Goal: Obtain resource: Download file/media

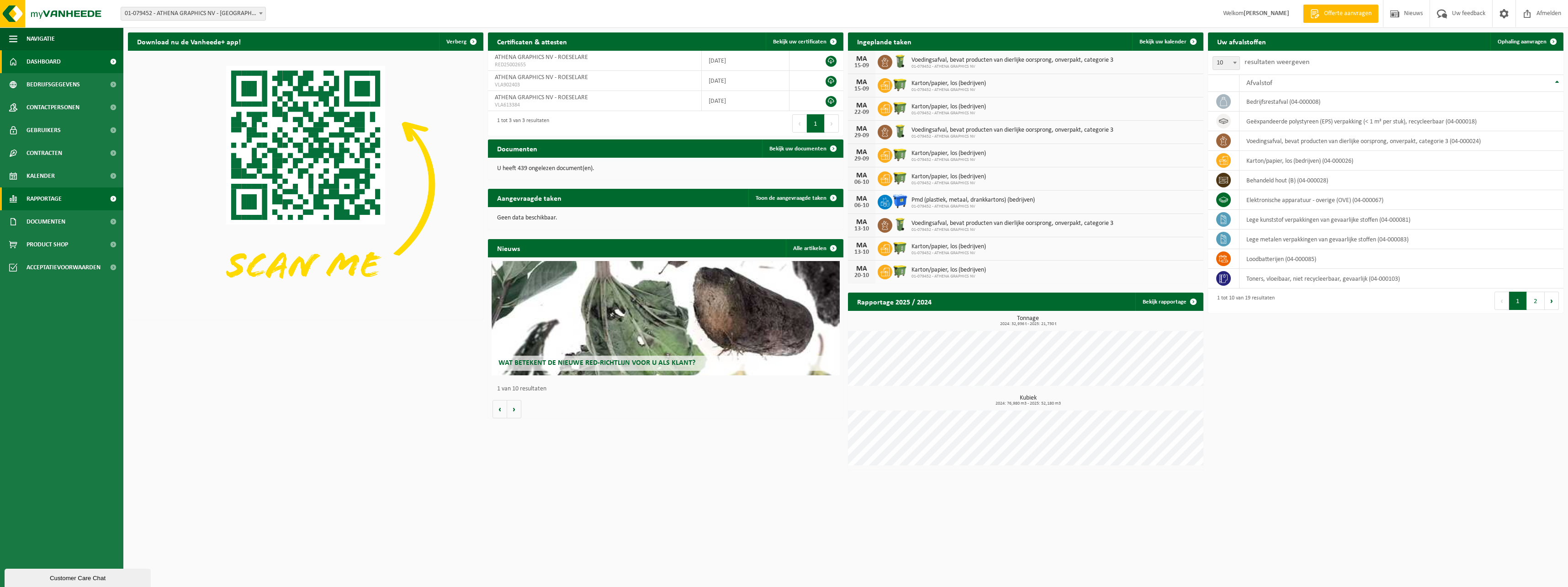
click at [61, 199] on span "Rapportage" at bounding box center [44, 199] width 35 height 23
click at [45, 217] on span "In grafiekvorm" at bounding box center [49, 222] width 41 height 18
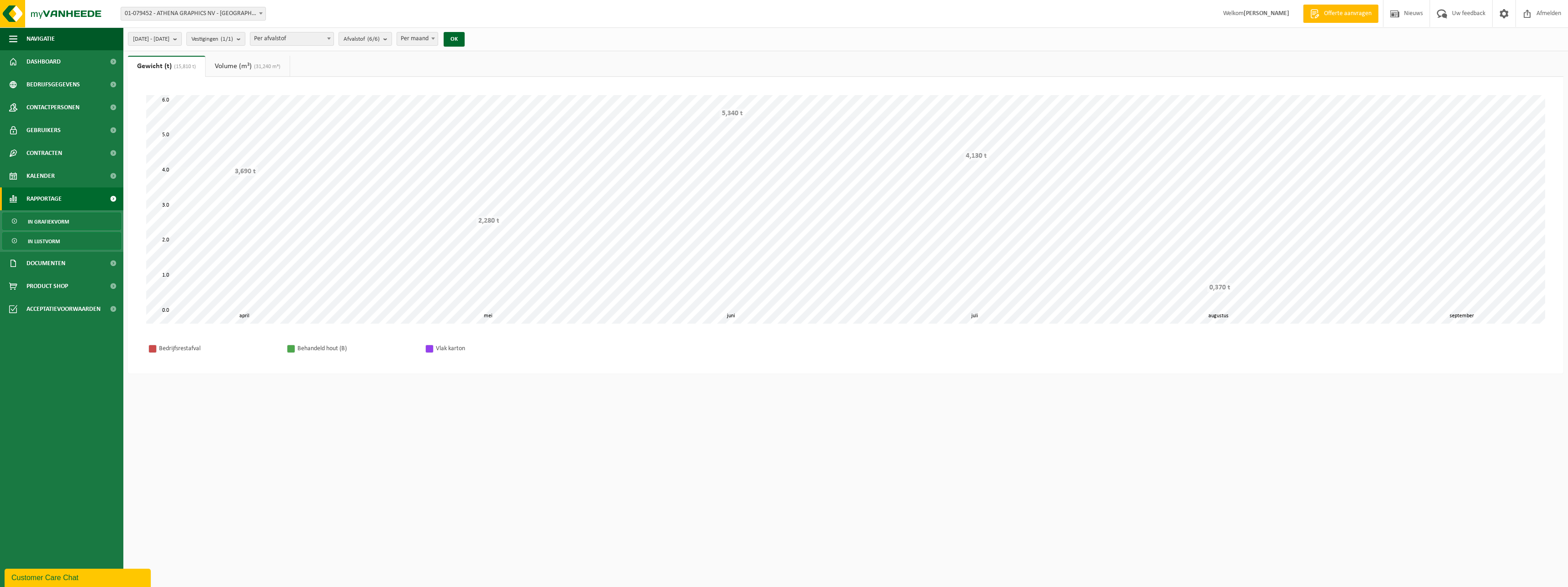
click at [45, 236] on span "In lijstvorm" at bounding box center [44, 241] width 32 height 18
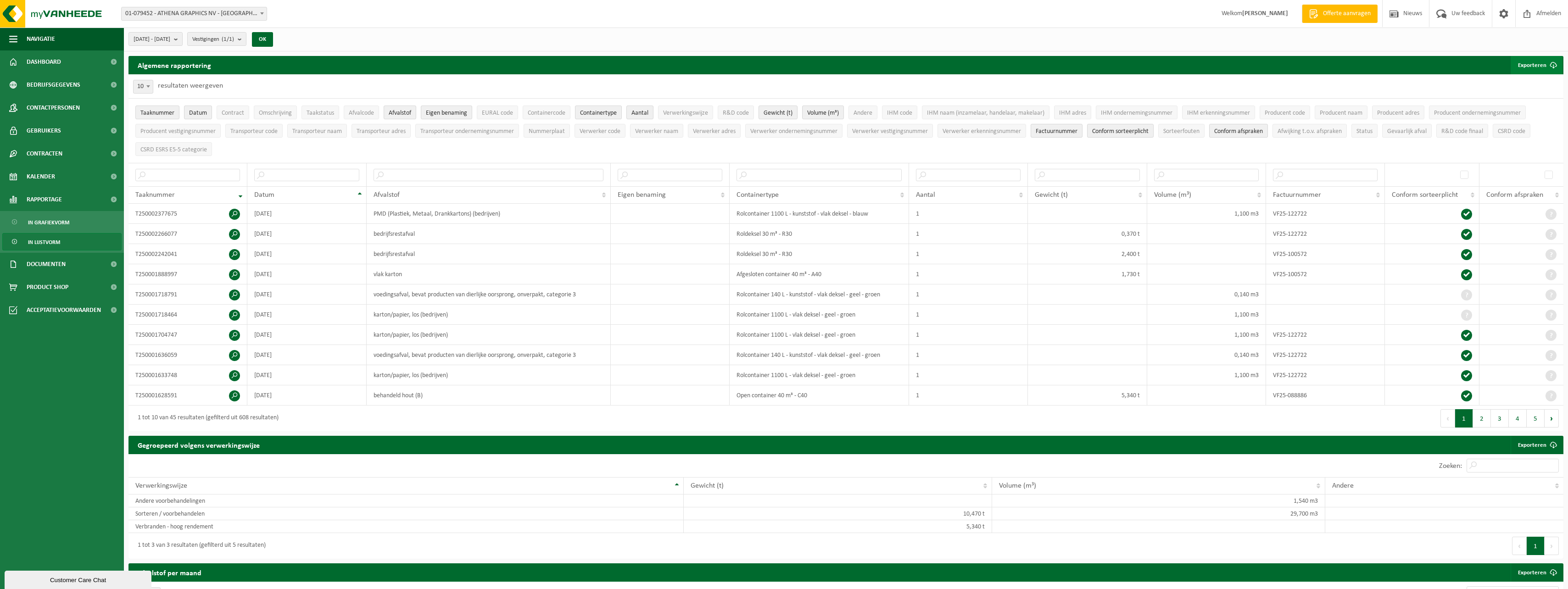
click at [1544, 64] on span "submit" at bounding box center [1553, 65] width 18 height 18
click at [1518, 98] on link "Alle beschikbare kolommen" at bounding box center [1520, 102] width 83 height 18
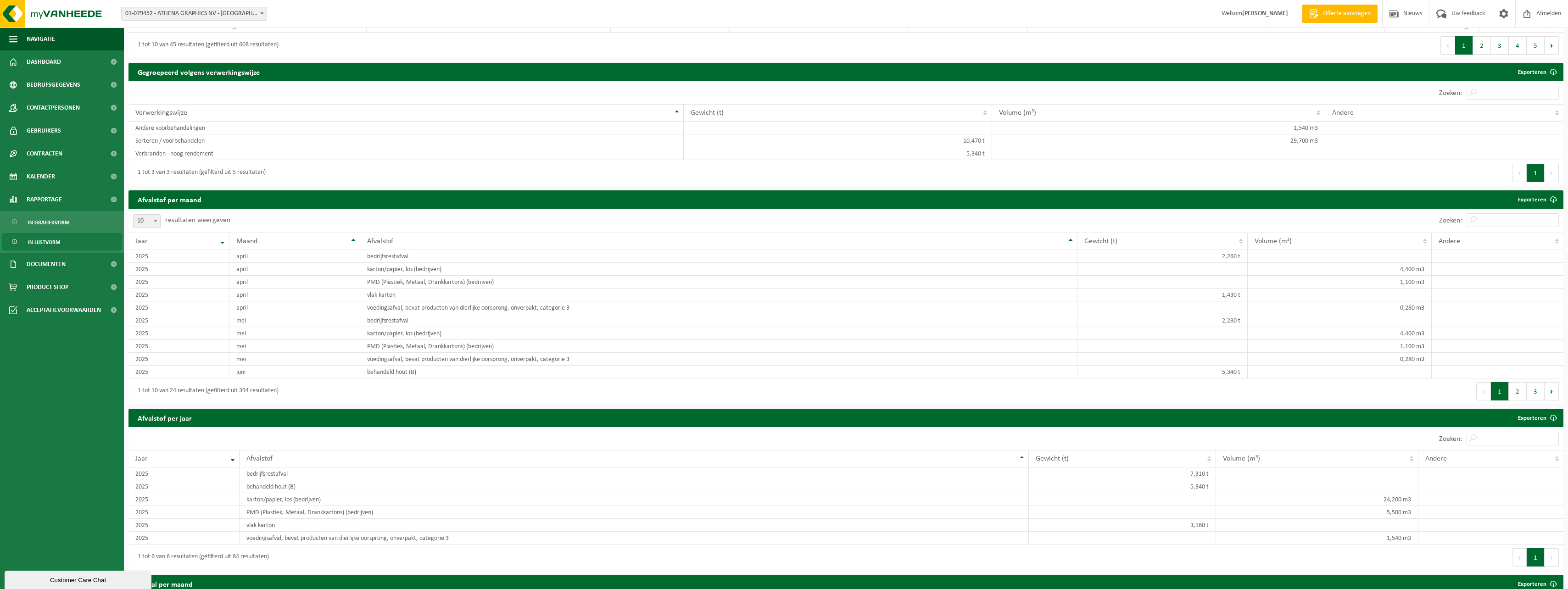
scroll to position [523, 0]
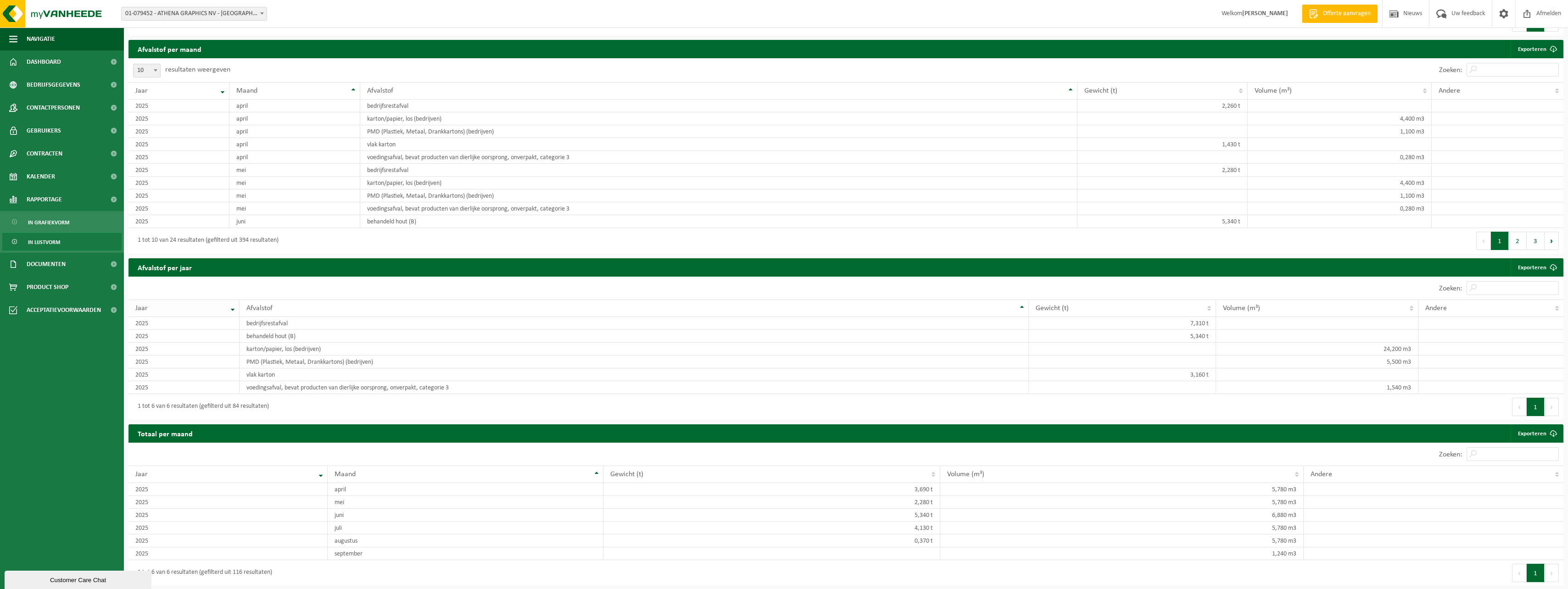
click at [230, 305] on th "Jaar" at bounding box center [184, 308] width 111 height 18
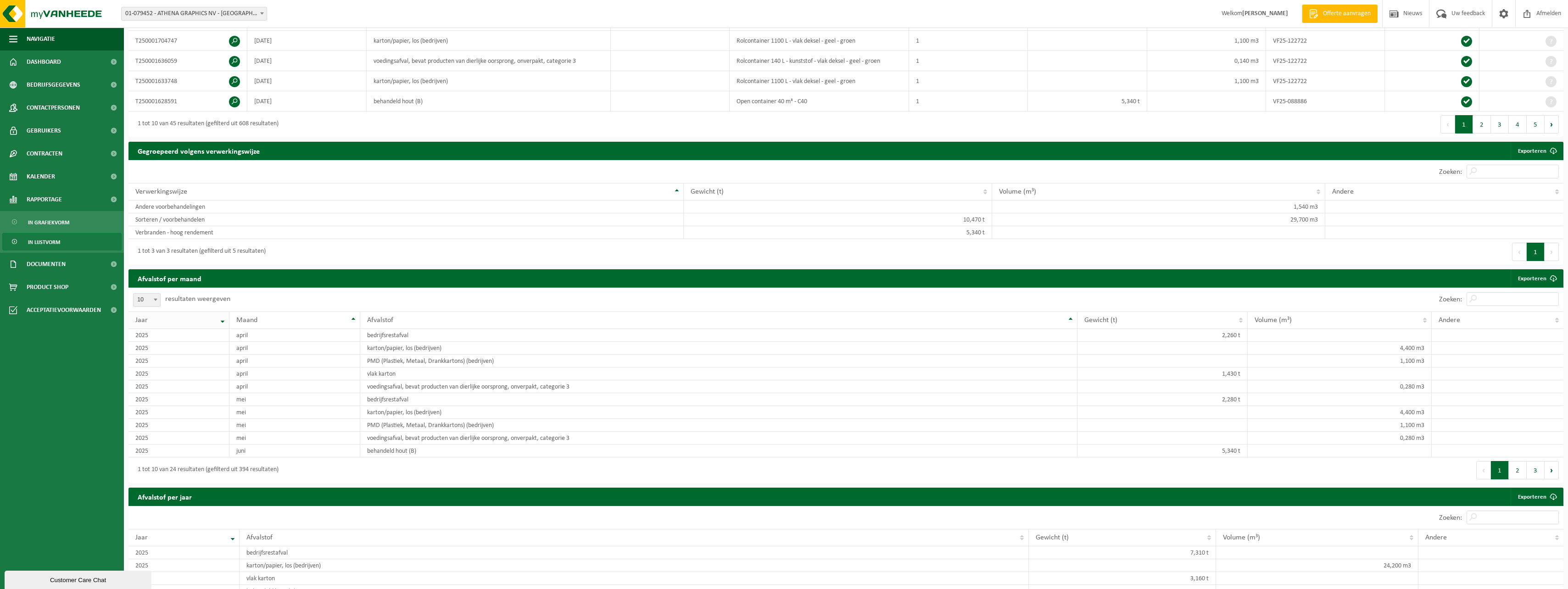
click at [223, 319] on th "Jaar" at bounding box center [179, 320] width 101 height 18
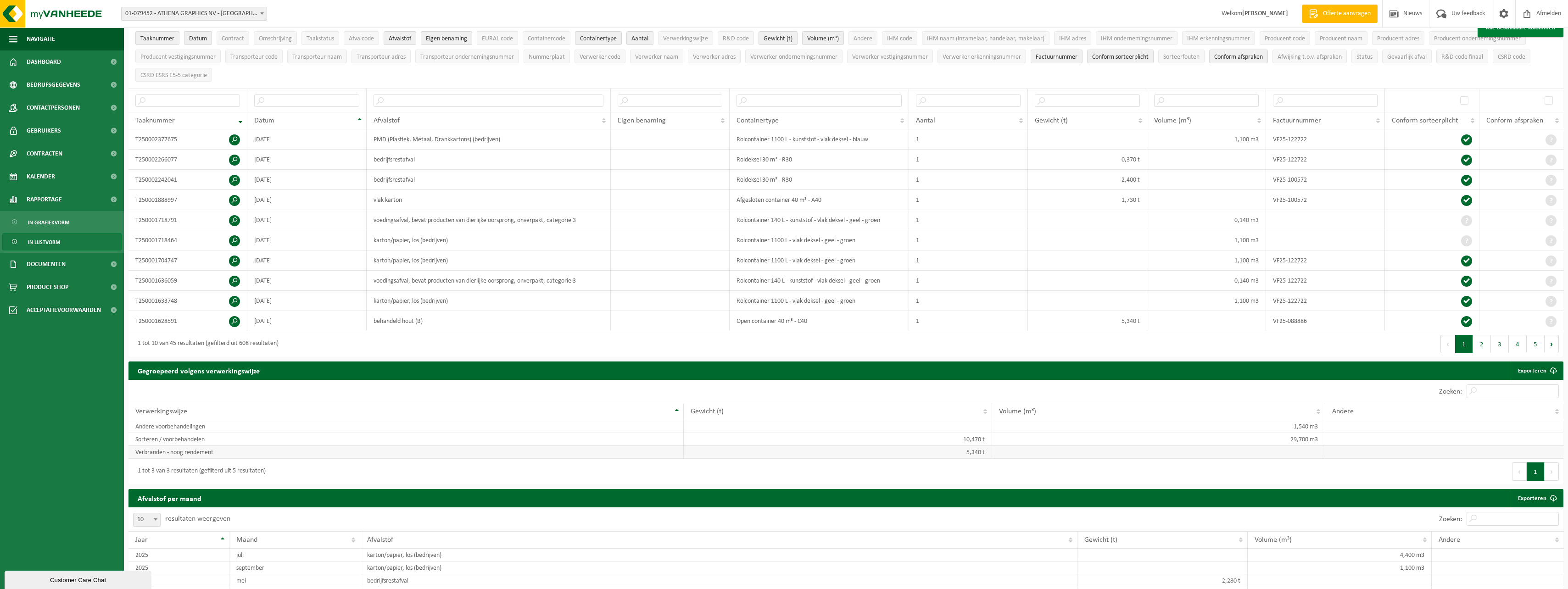
scroll to position [0, 0]
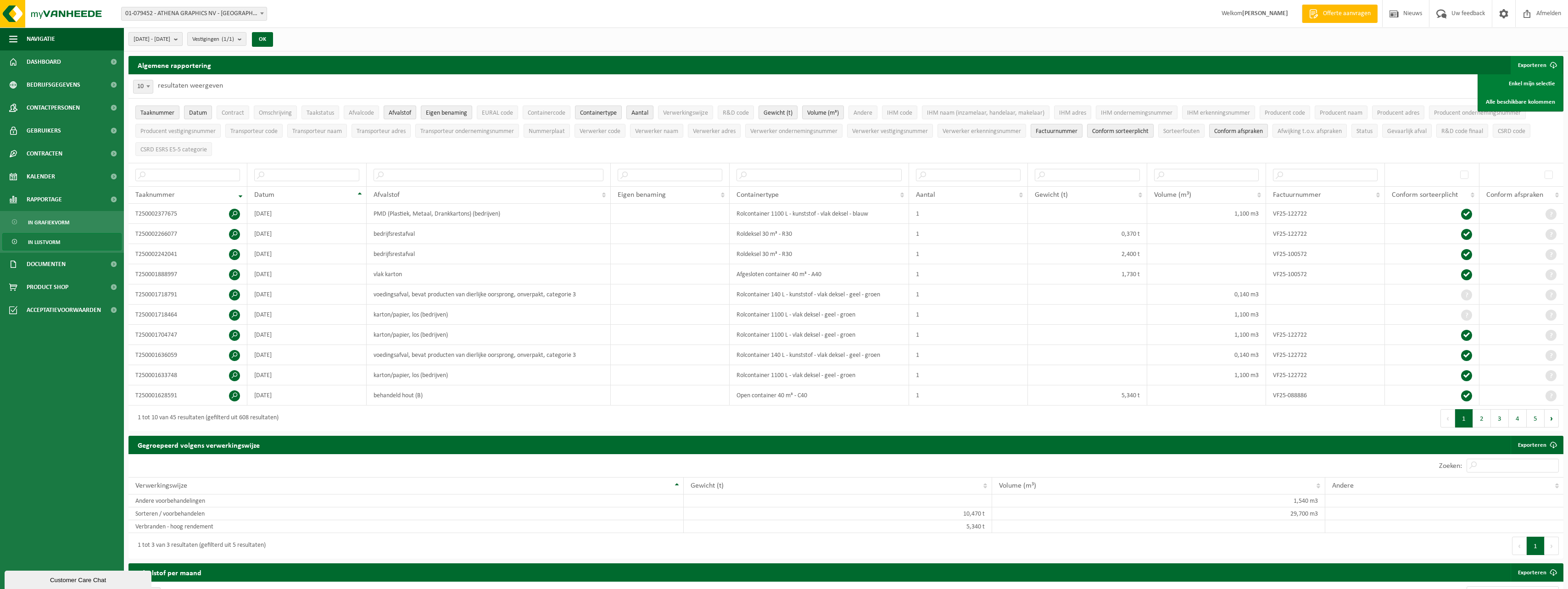
click at [170, 34] on span "[DATE] - [DATE]" at bounding box center [152, 39] width 37 height 14
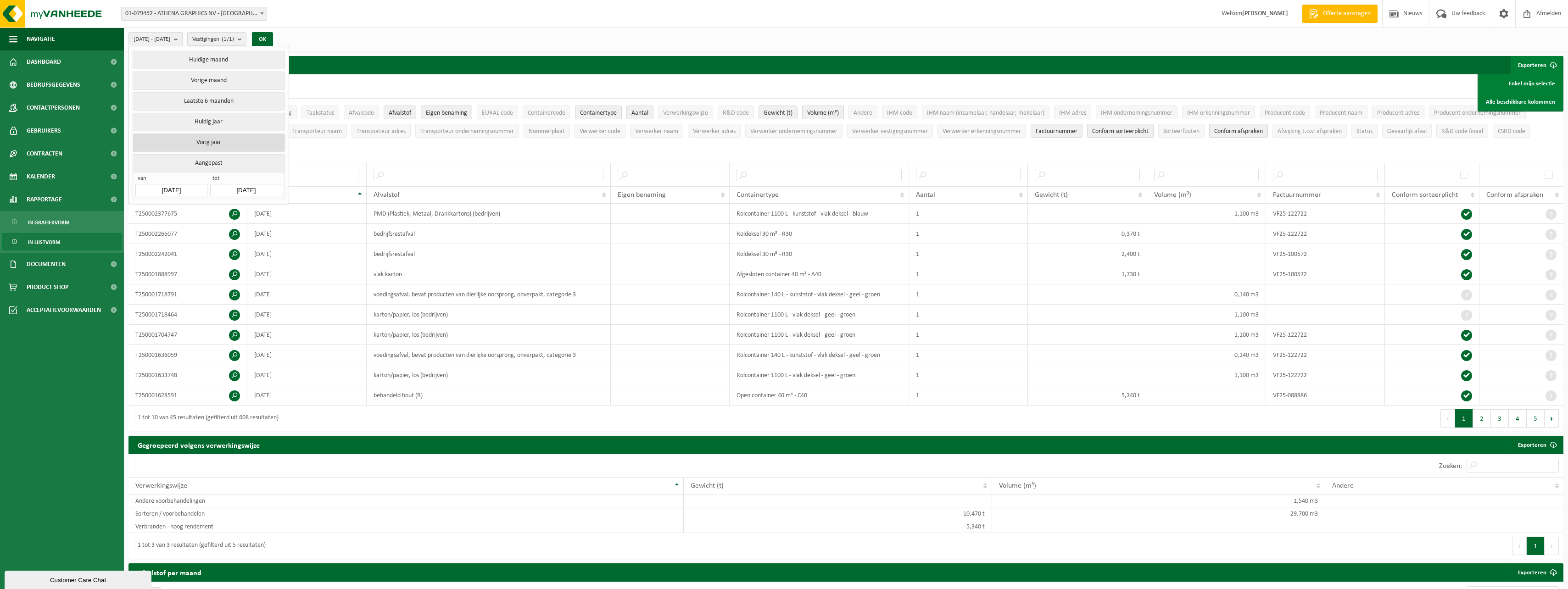
click at [226, 141] on button "Vorig jaar" at bounding box center [208, 142] width 152 height 18
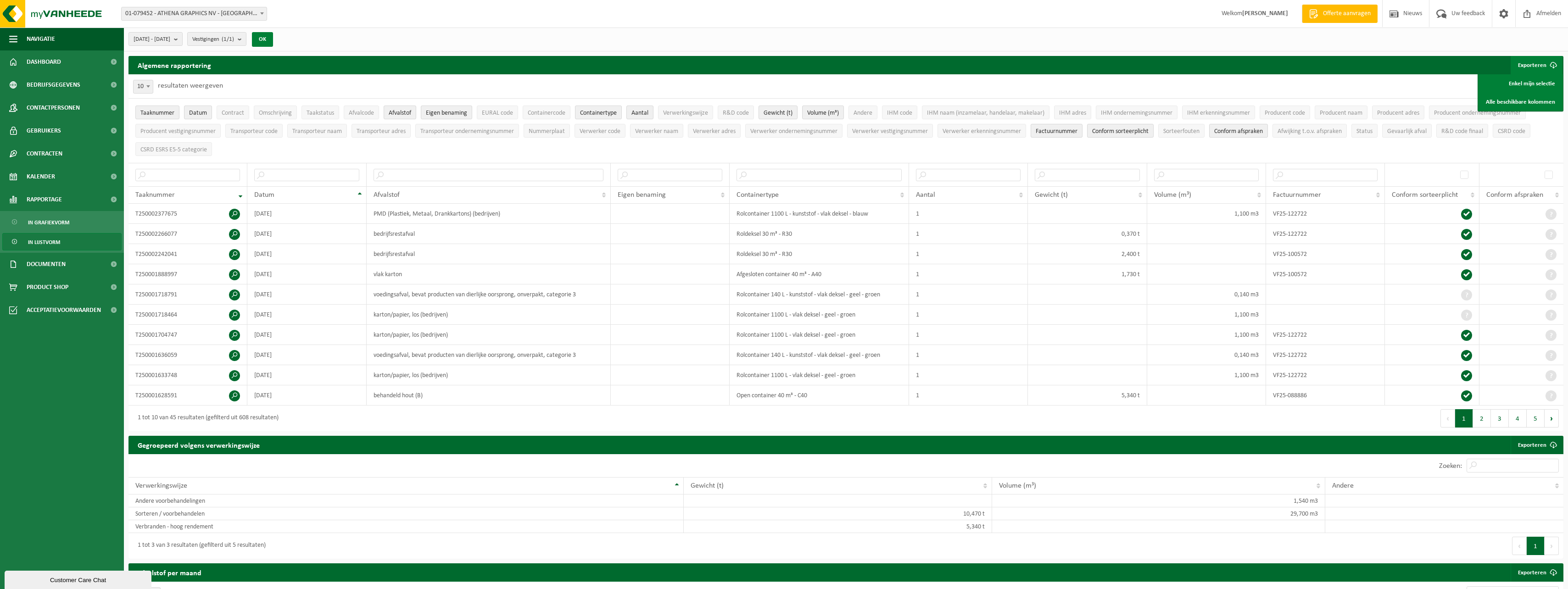
click at [273, 42] on button "OK" at bounding box center [262, 40] width 21 height 15
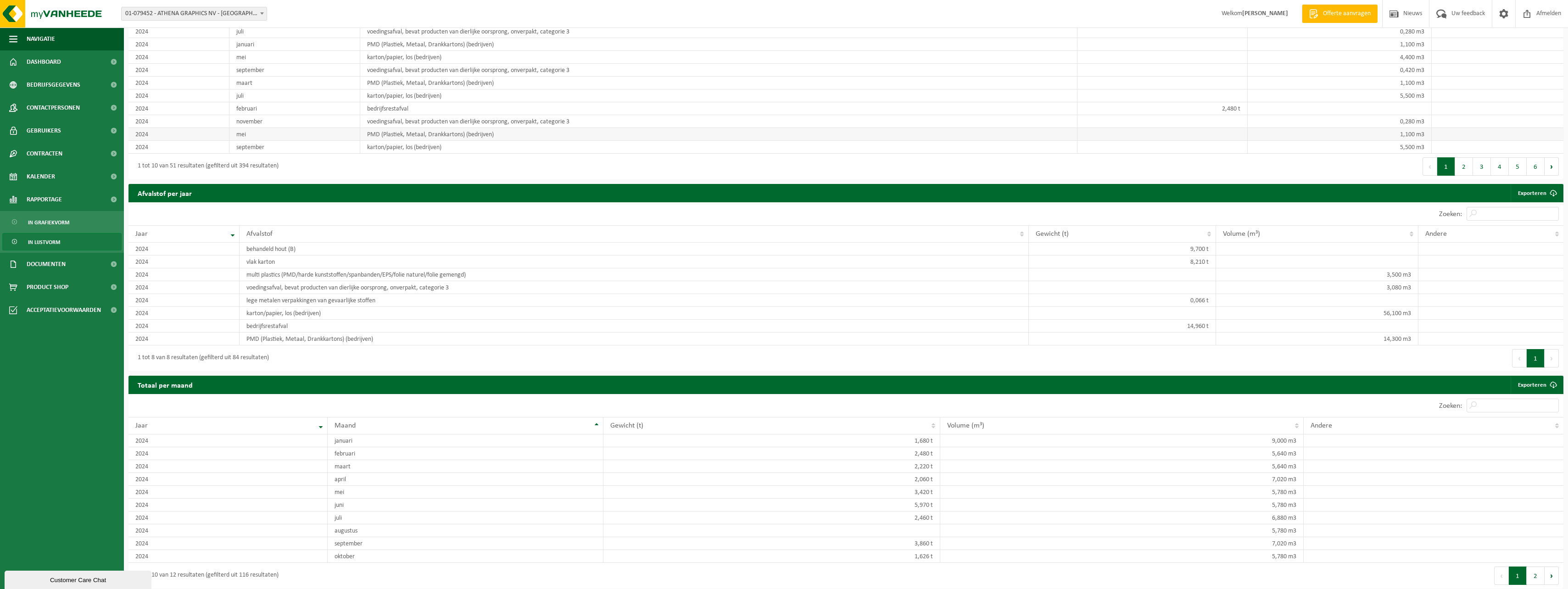
scroll to position [601, 0]
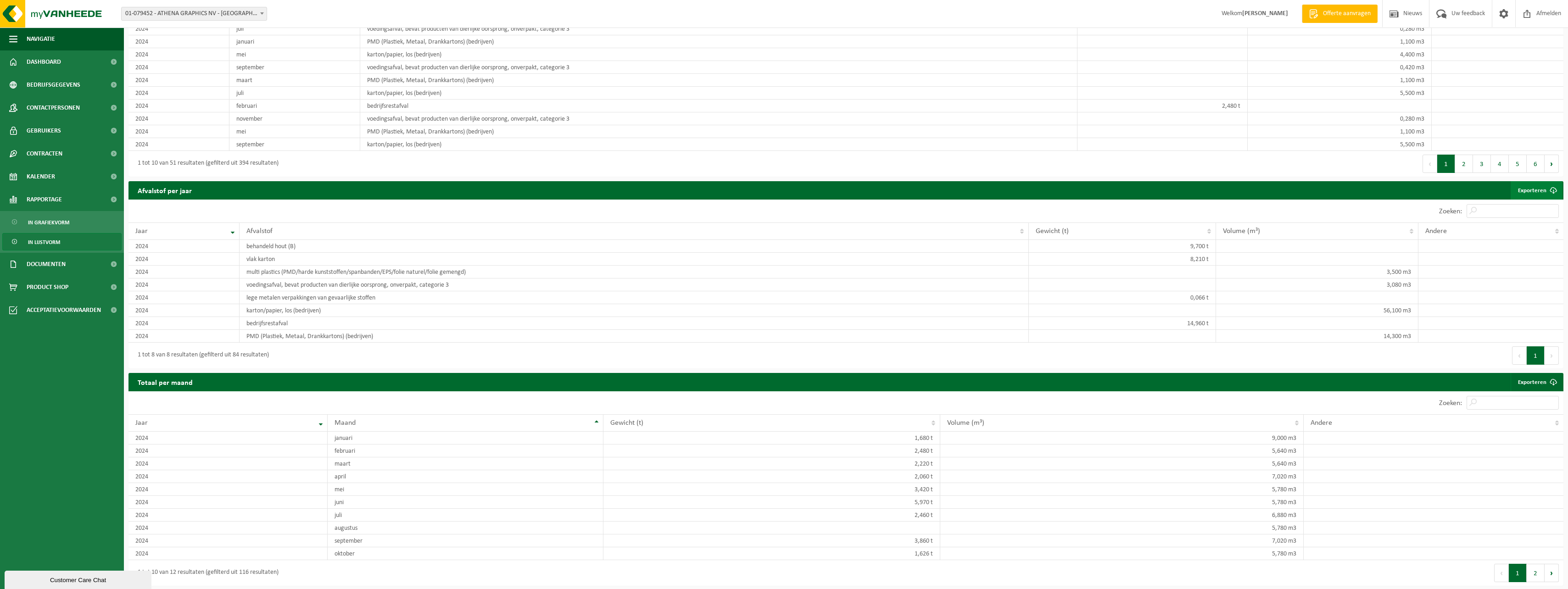
click at [1552, 188] on span at bounding box center [1553, 190] width 18 height 18
